Goal: Information Seeking & Learning: Learn about a topic

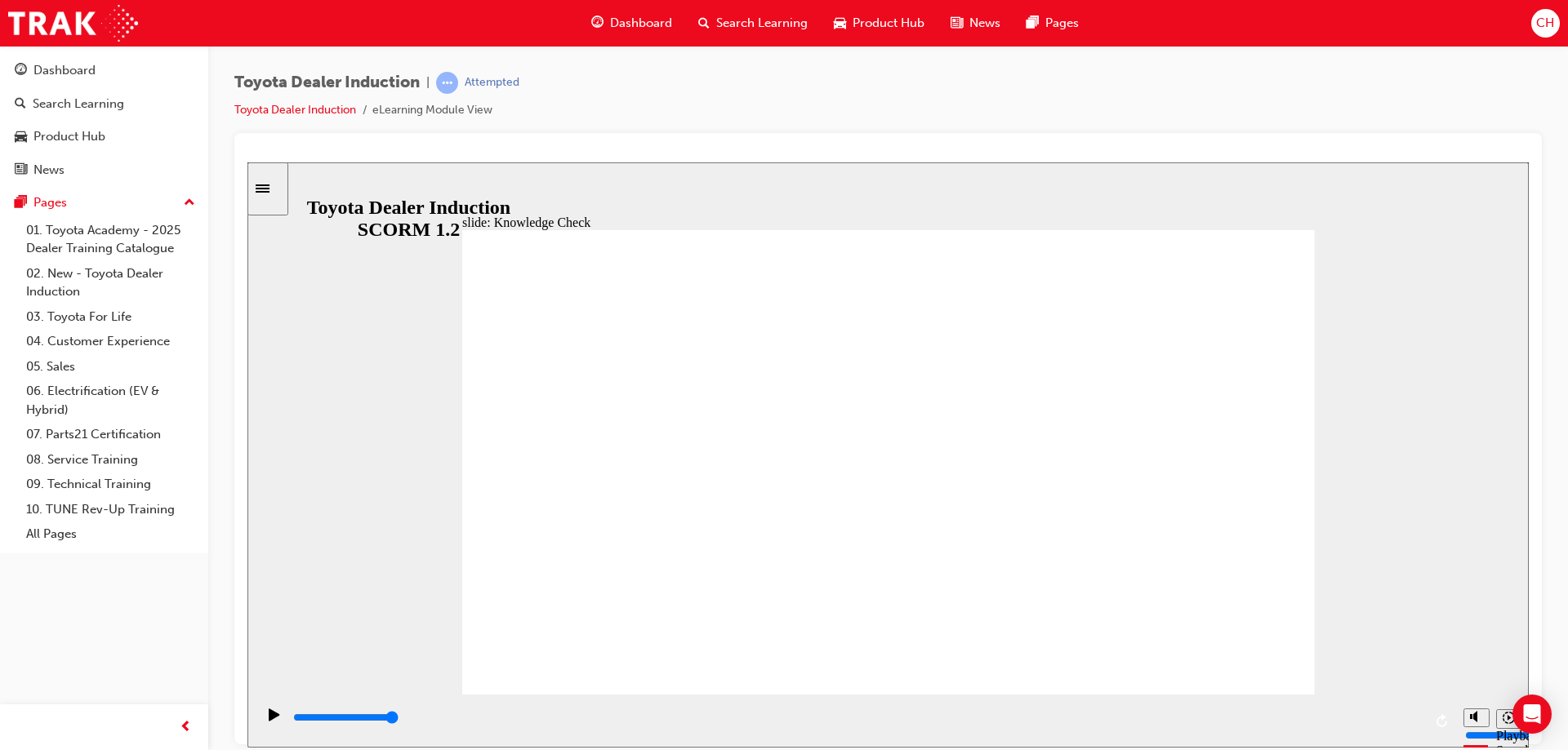
type input "h"
type input "ha"
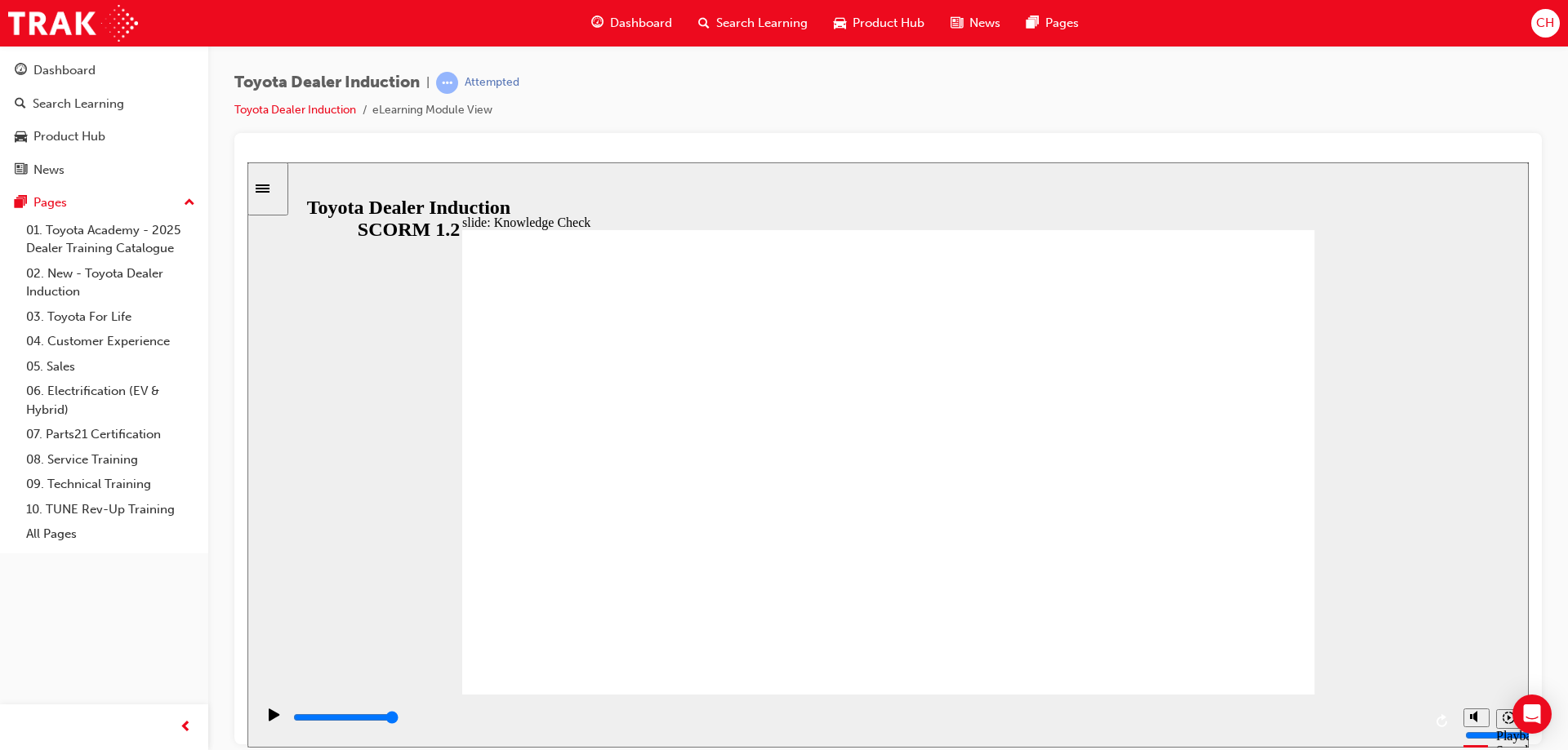
type input "ha"
type input "hap"
type input "hapi"
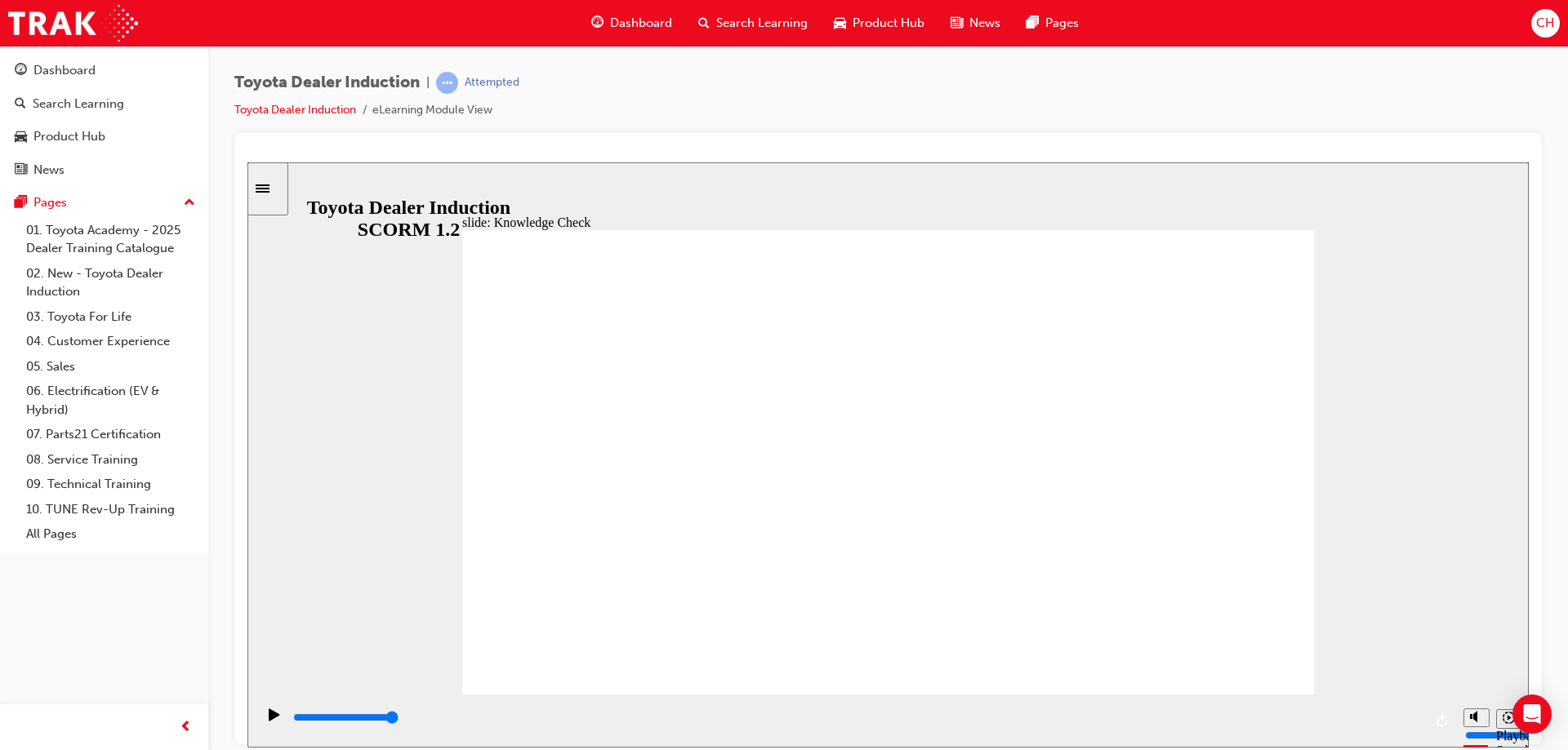
type input "hapin"
type input "hapine"
type input "hapines"
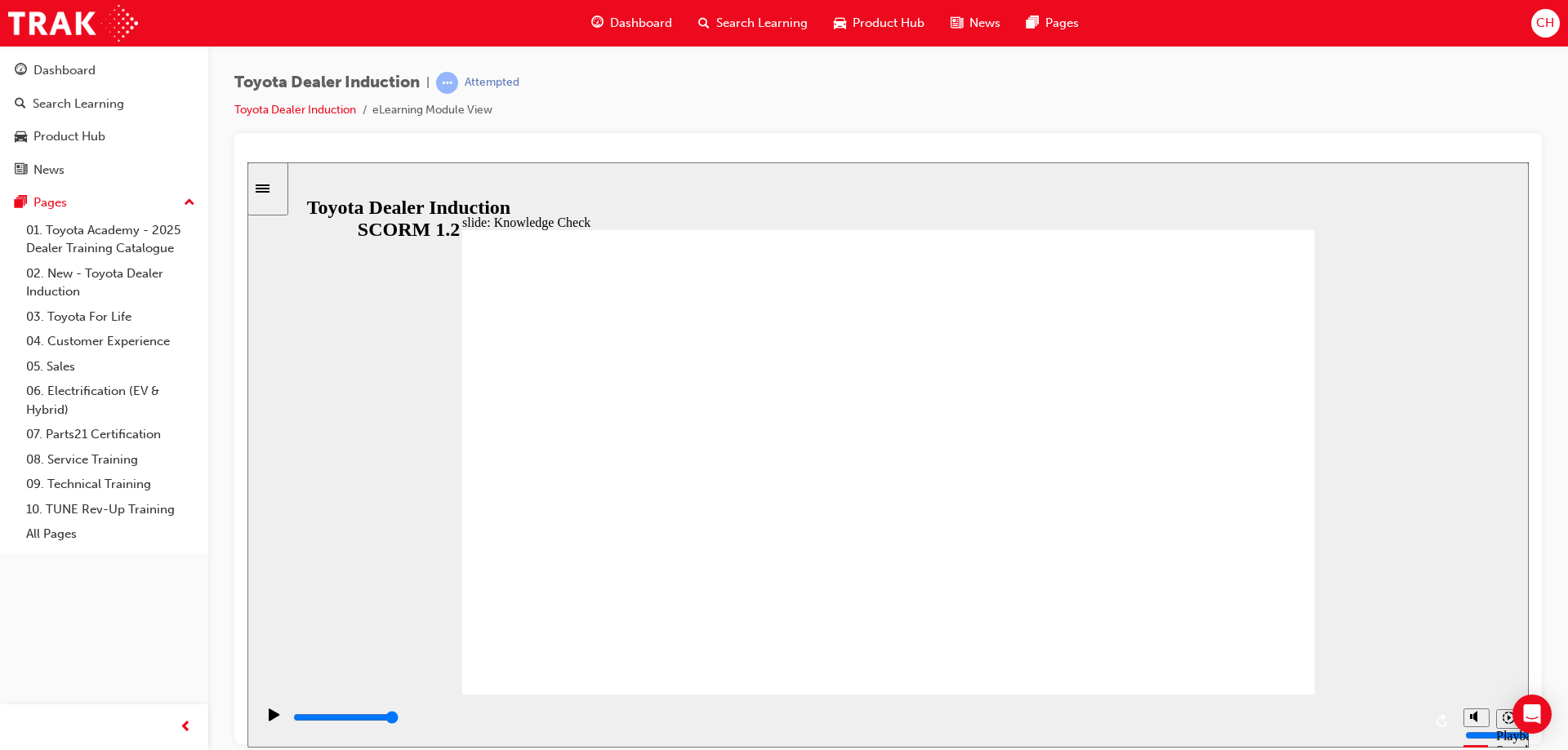
type input "hapines"
type input "hapiness"
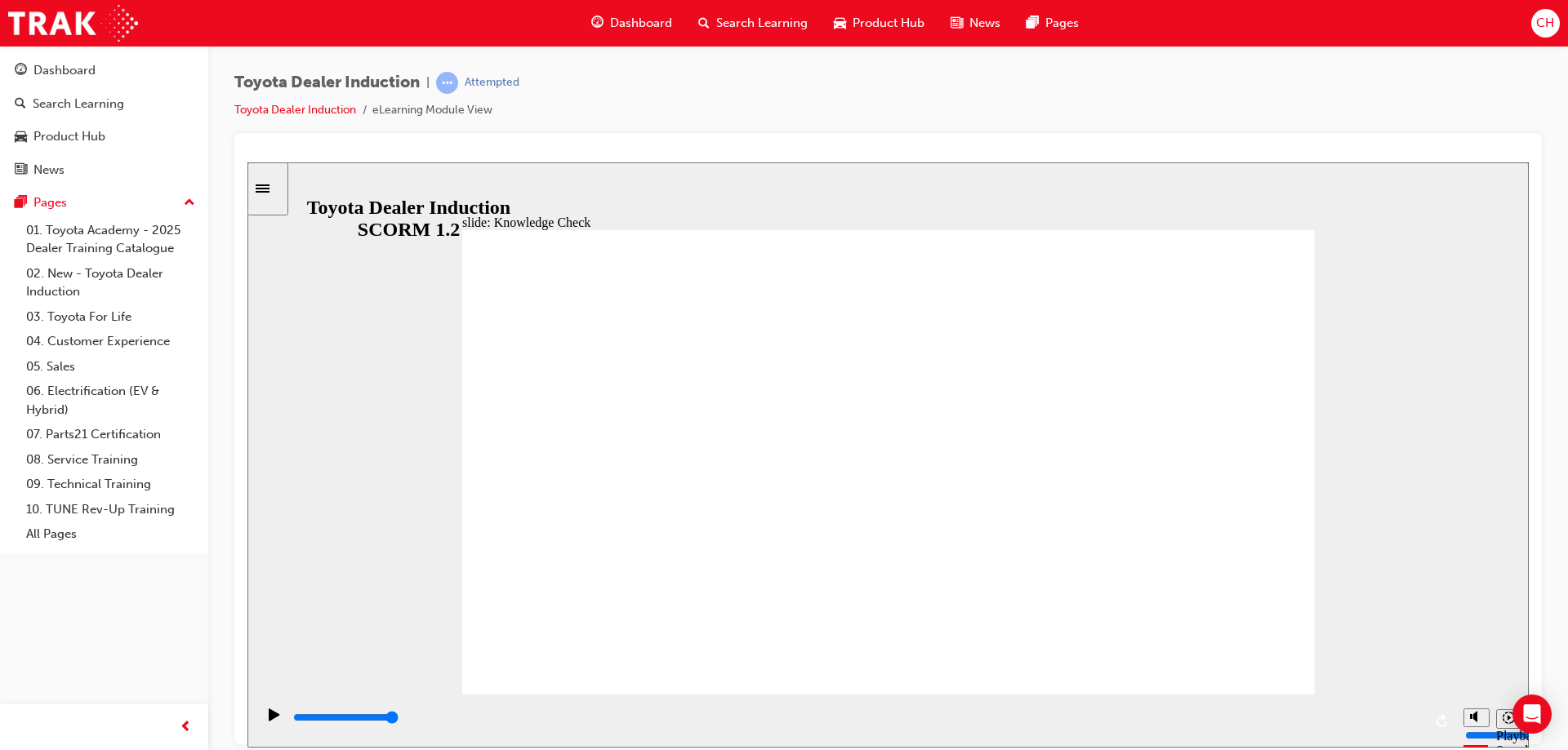
type input "hapiness"
type input "5000"
type input "f"
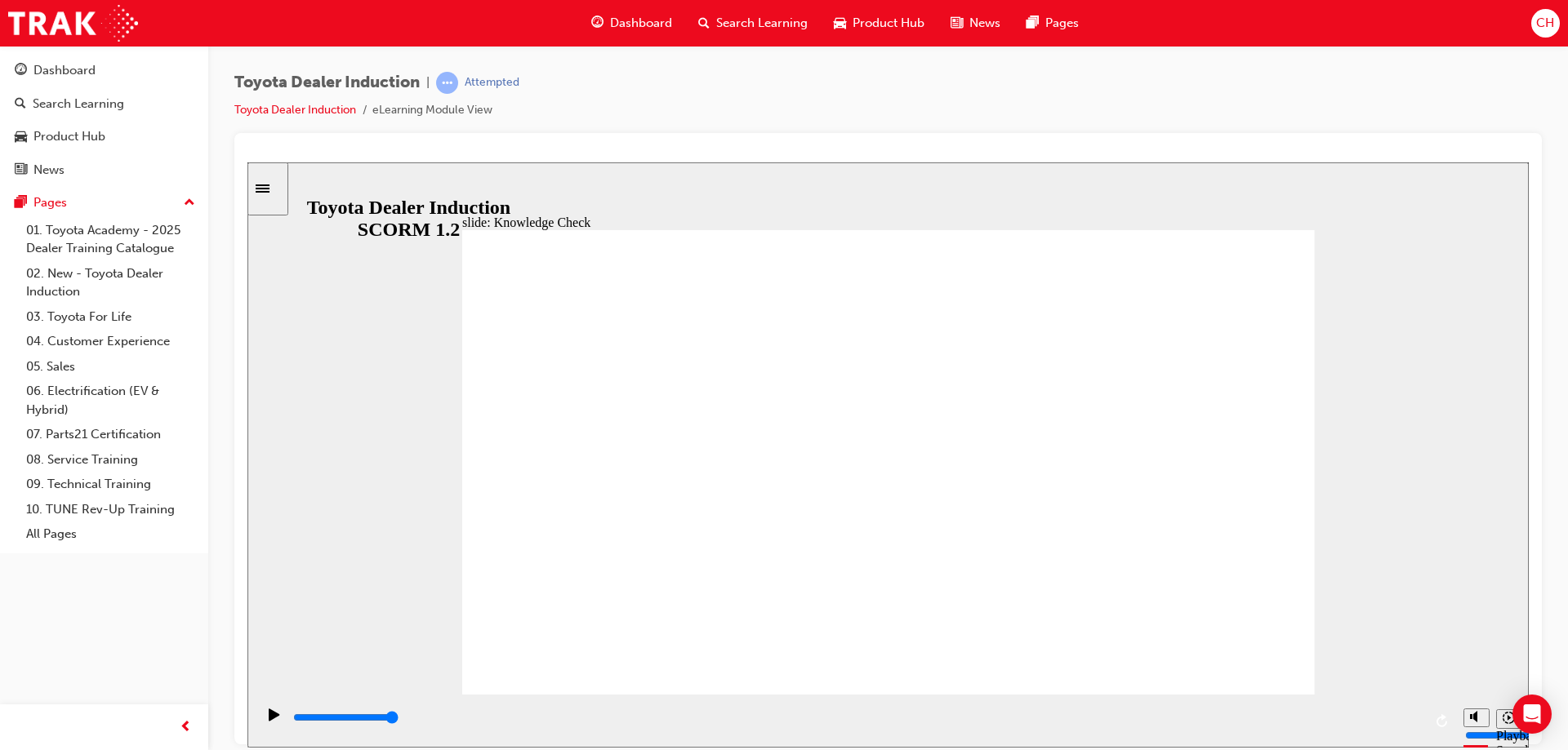
type input "fr"
type input "fre"
type input "free"
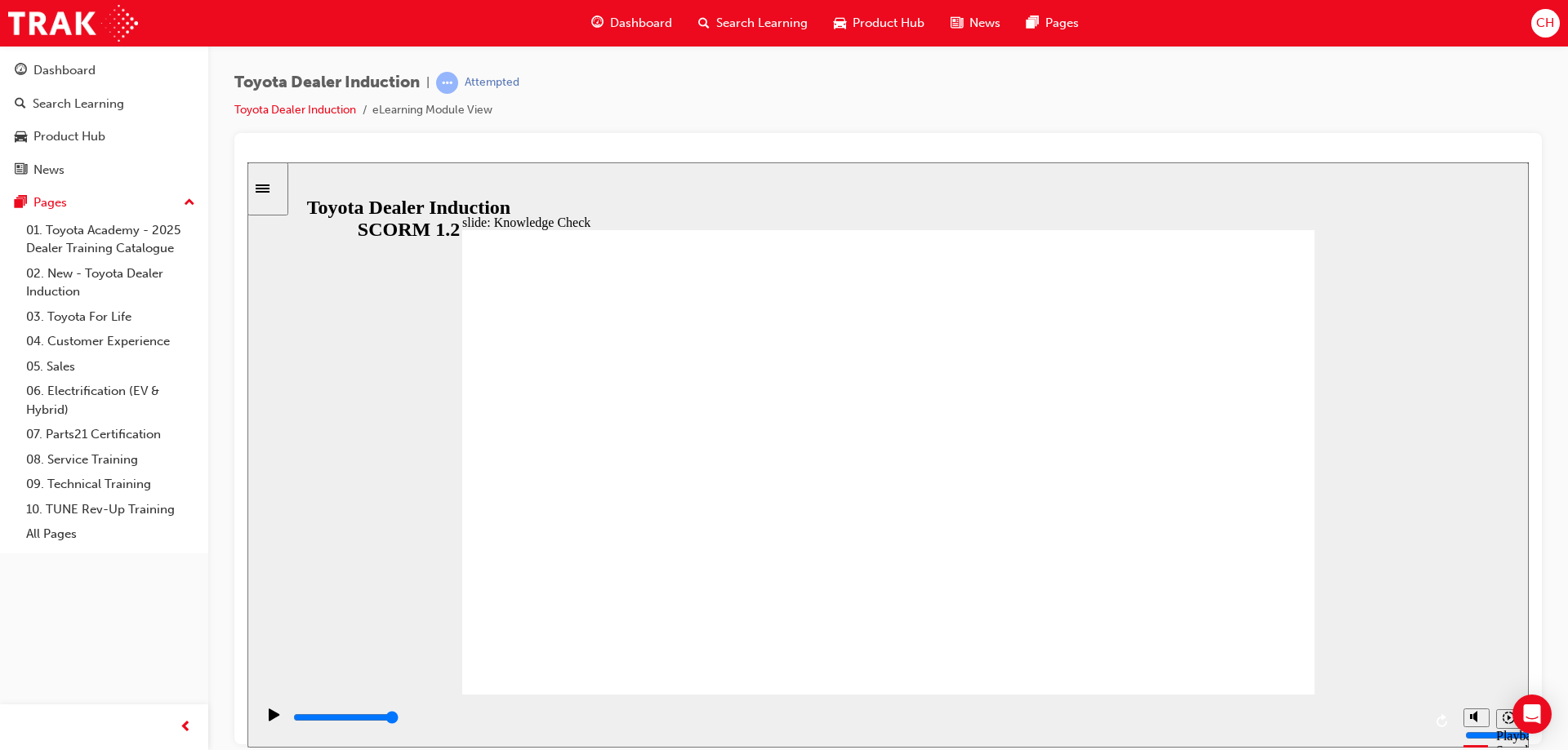
type input "free"
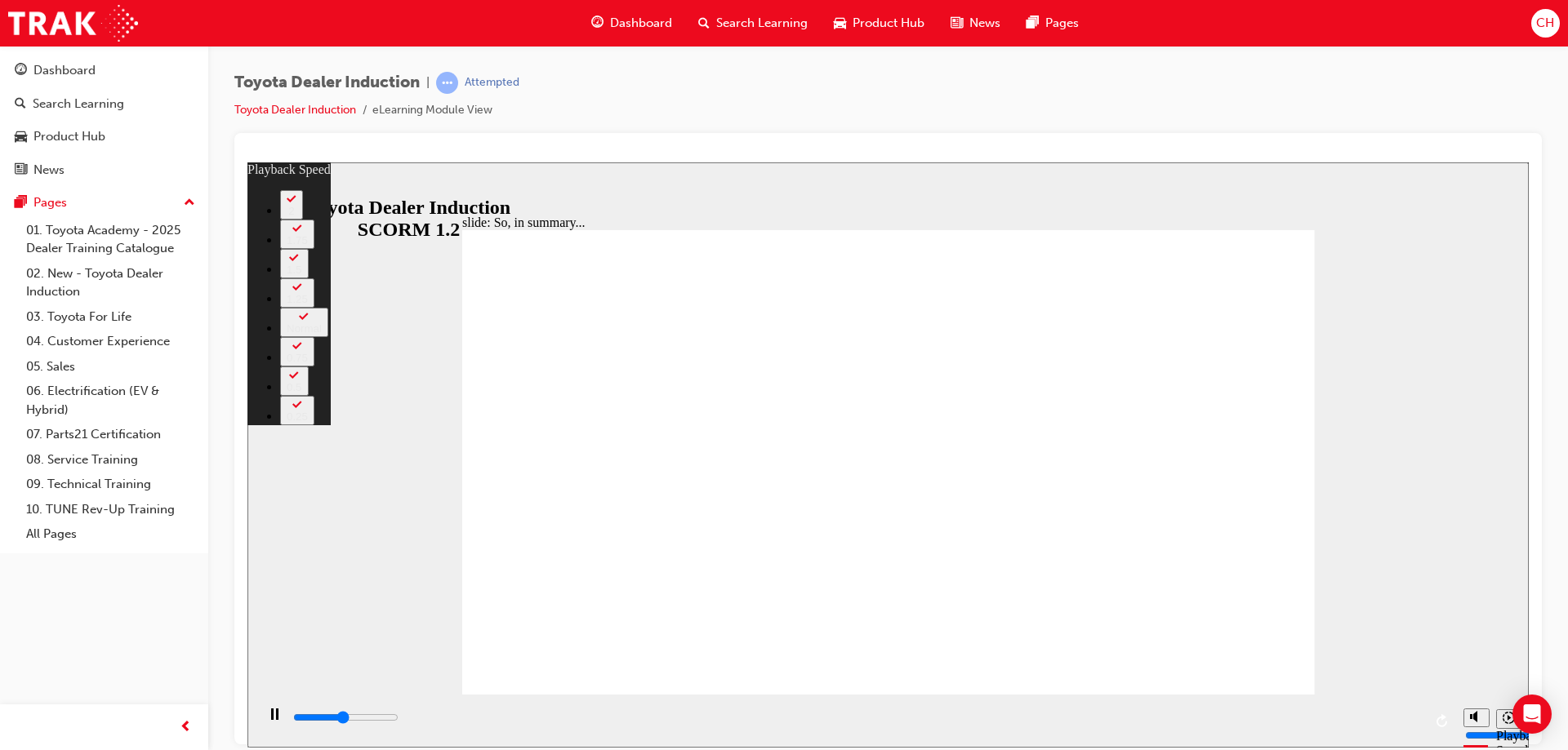
type input "3100"
type input "0"
type input "3400"
type input "0"
type input "3700"
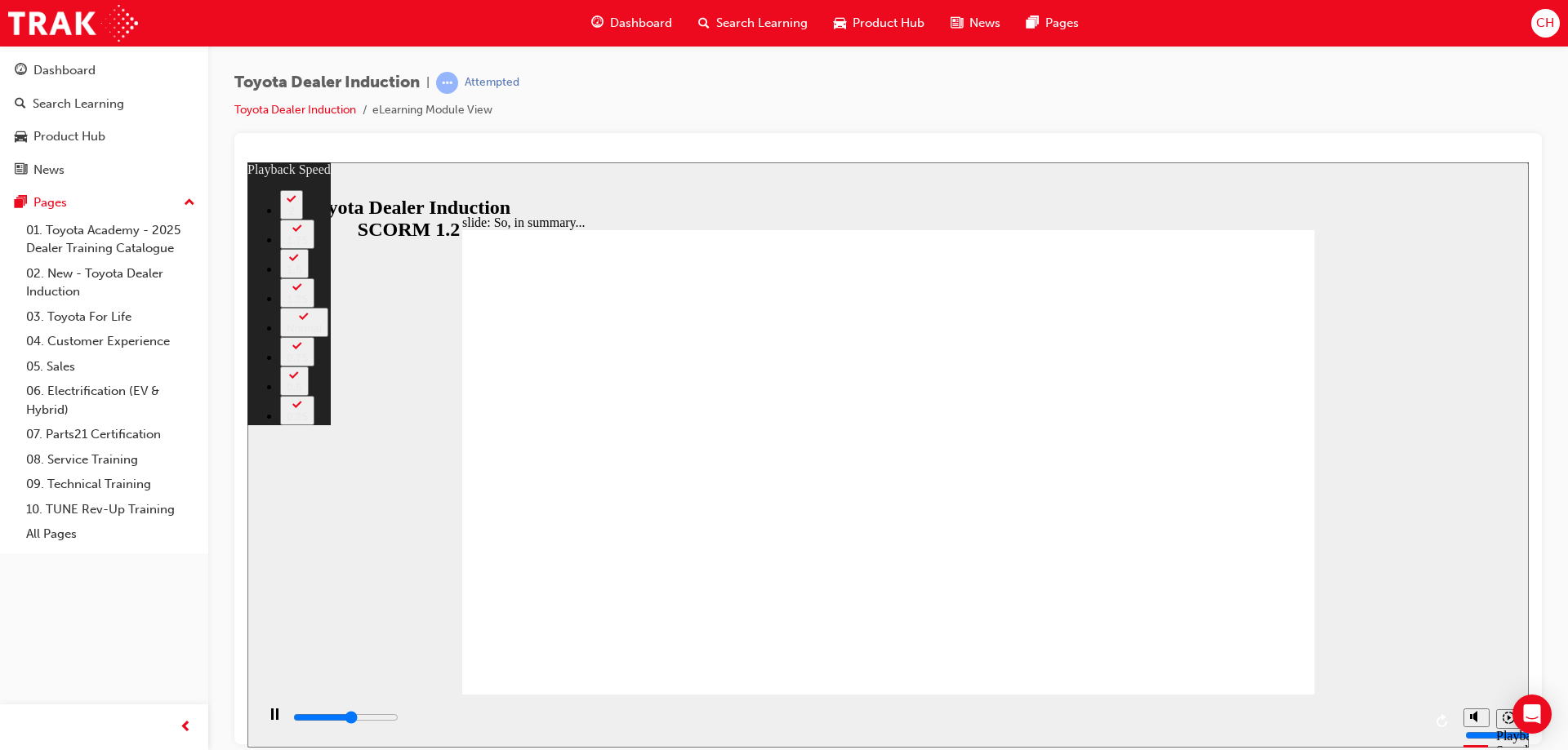
type input "1"
type input "4000"
type input "1"
type input "5300"
type input "2"
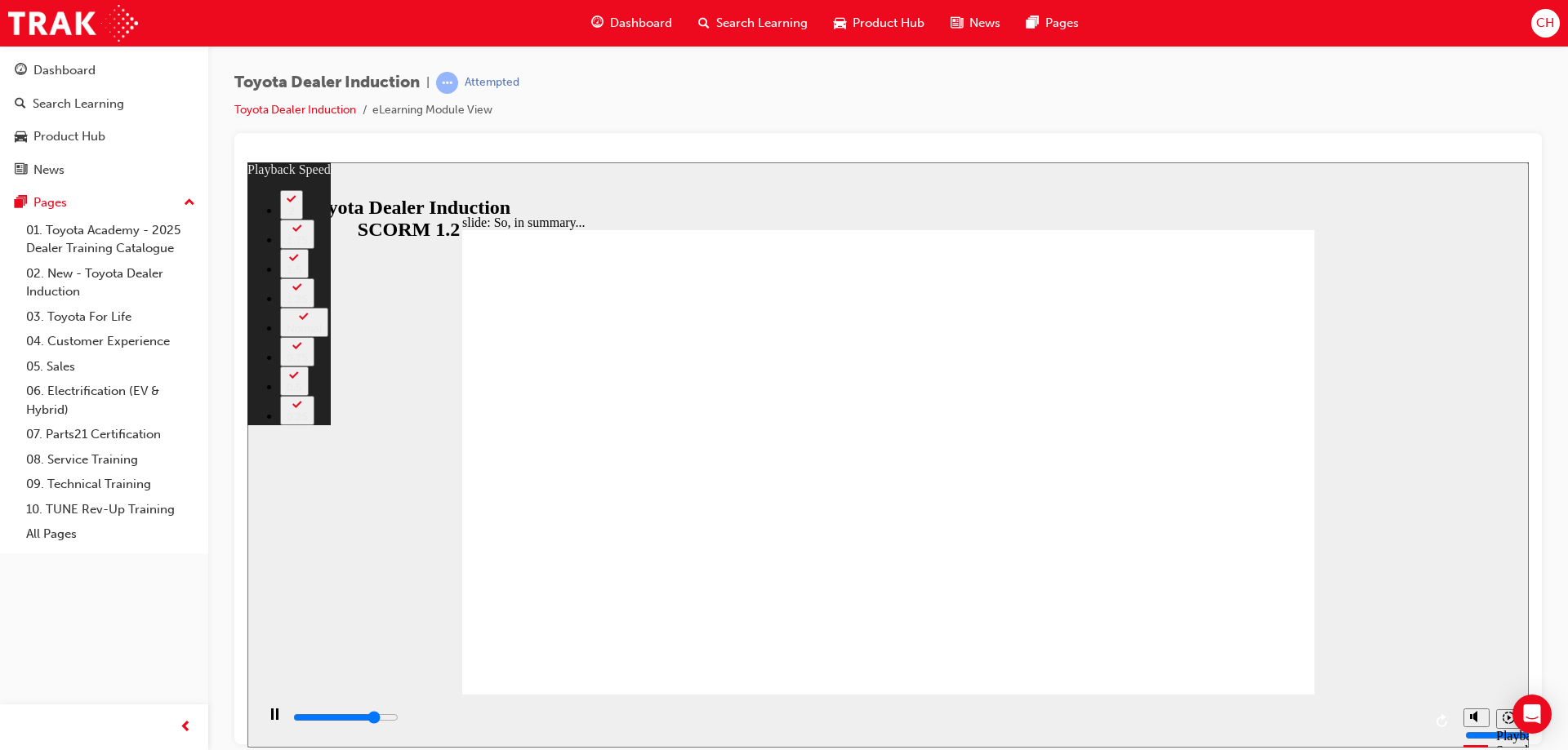
type input "5300"
type input "2"
type input "5500"
type input "2"
